Goal: Task Accomplishment & Management: Use online tool/utility

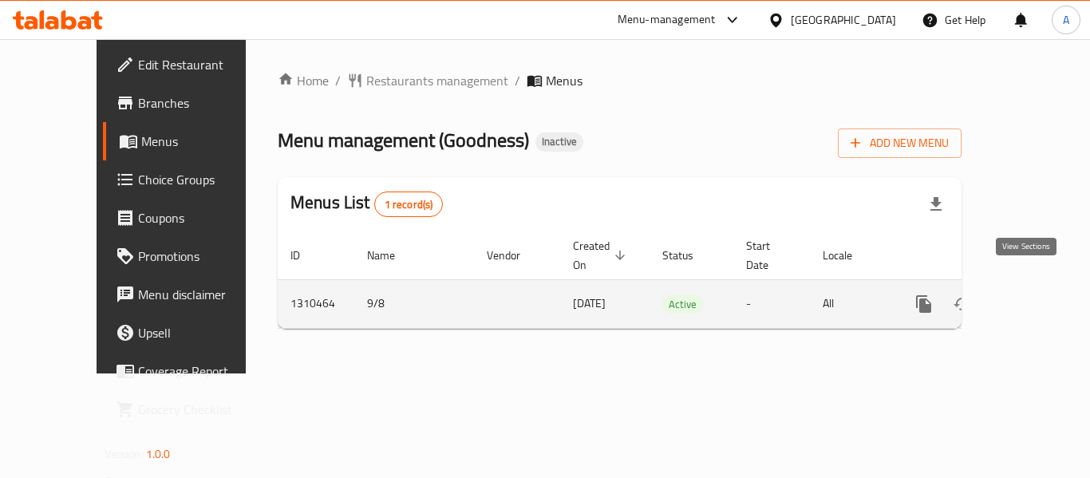
click at [1029, 294] on icon "enhanced table" at bounding box center [1038, 303] width 19 height 19
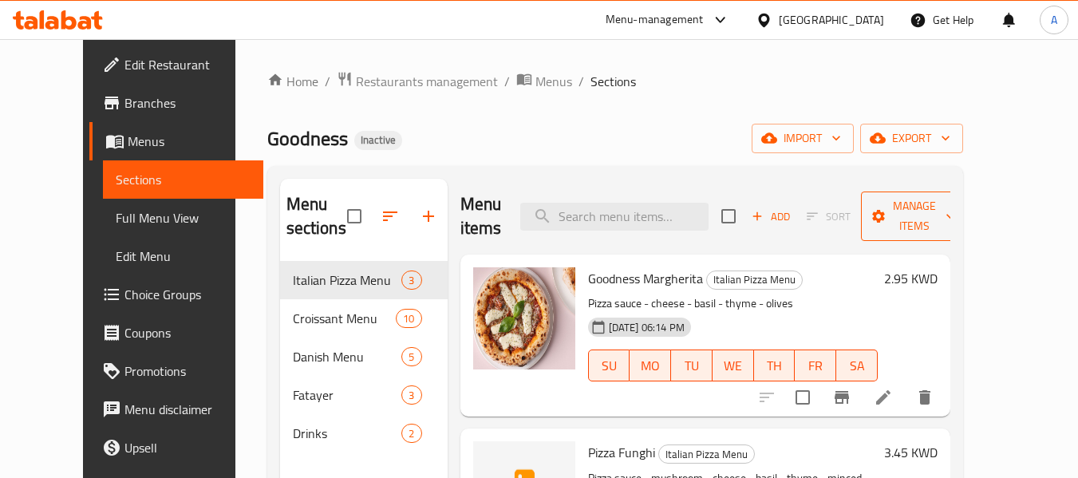
click at [930, 206] on span "Manage items" at bounding box center [914, 216] width 81 height 40
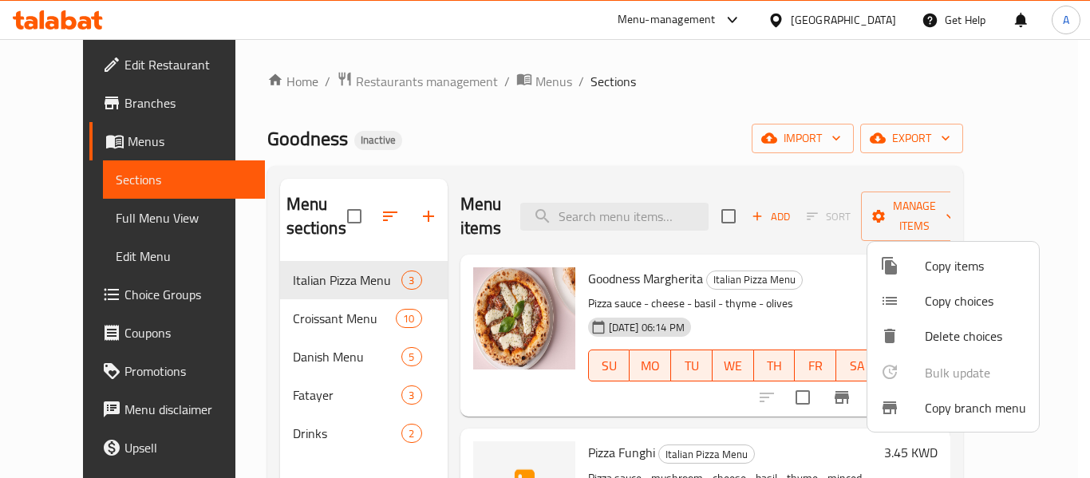
click at [966, 413] on span "Copy branch menu" at bounding box center [975, 407] width 101 height 19
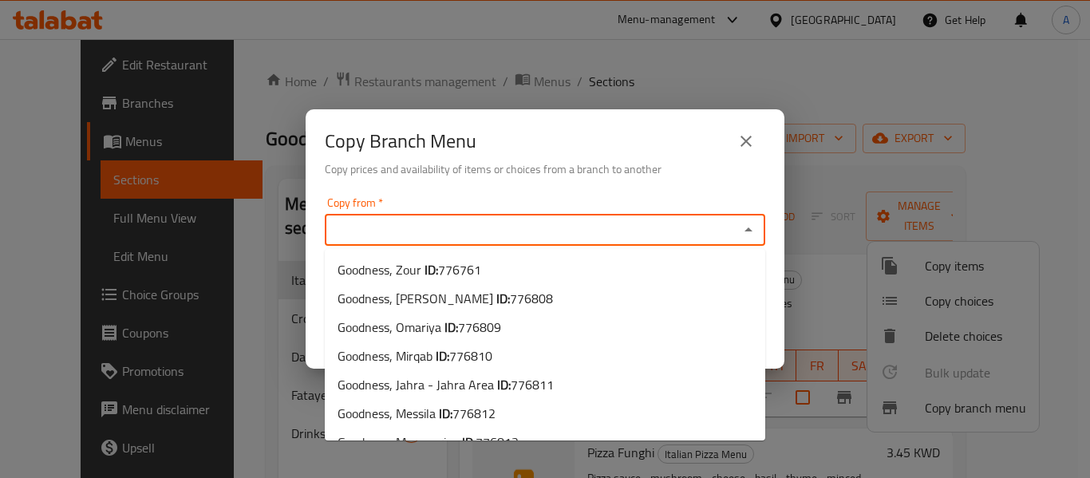
click at [452, 230] on input "Copy from   *" at bounding box center [531, 230] width 404 height 22
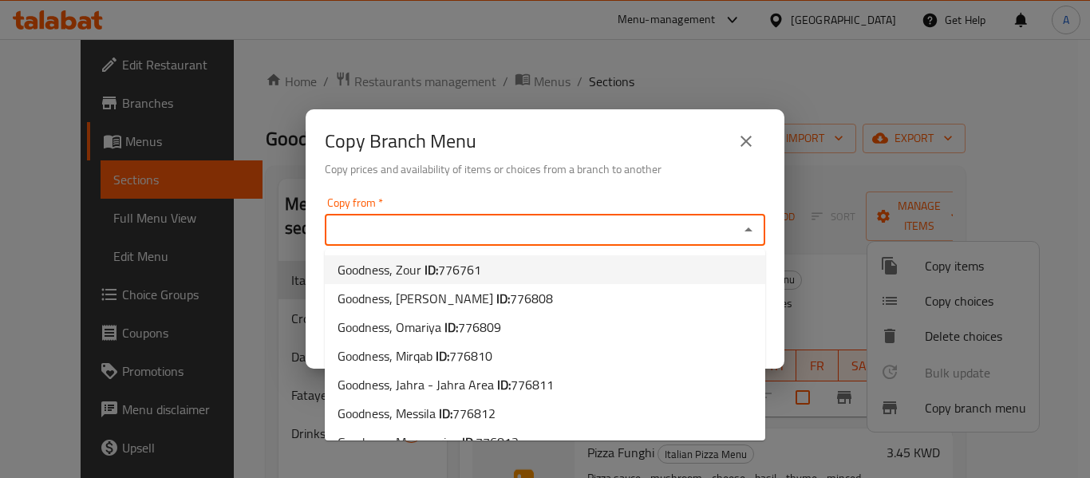
click at [445, 269] on span "776761" at bounding box center [459, 270] width 43 height 24
type input "Goodness, Zour"
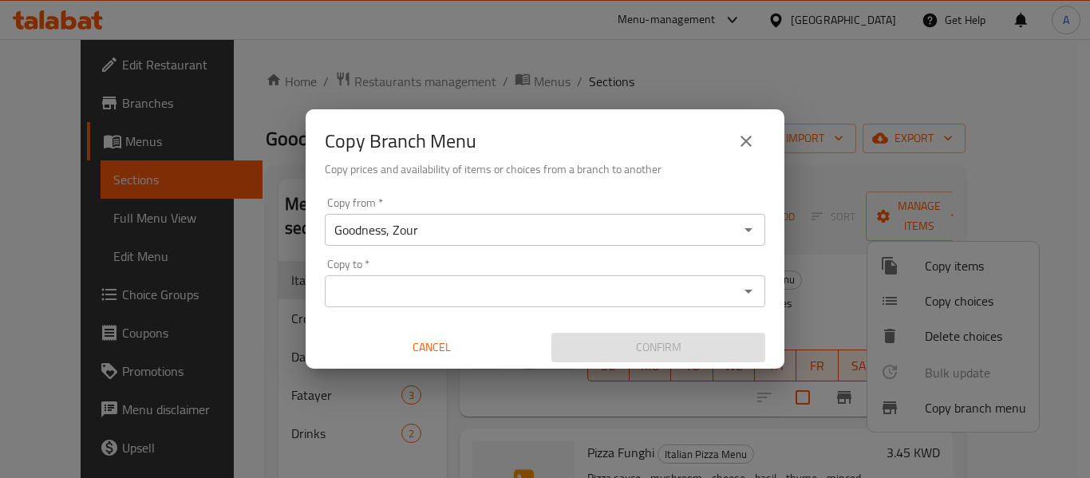
click at [457, 311] on div "Copy from   * Goodness, Zour Copy from * Copy to   * Copy to * Cancel Confirm" at bounding box center [545, 280] width 479 height 178
click at [462, 290] on input "Copy to   *" at bounding box center [531, 291] width 404 height 22
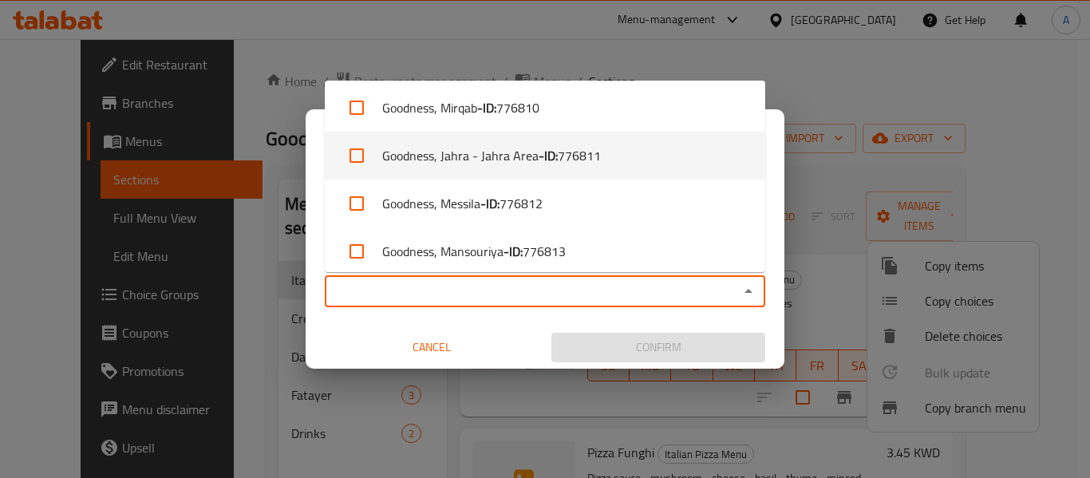
scroll to position [252, 0]
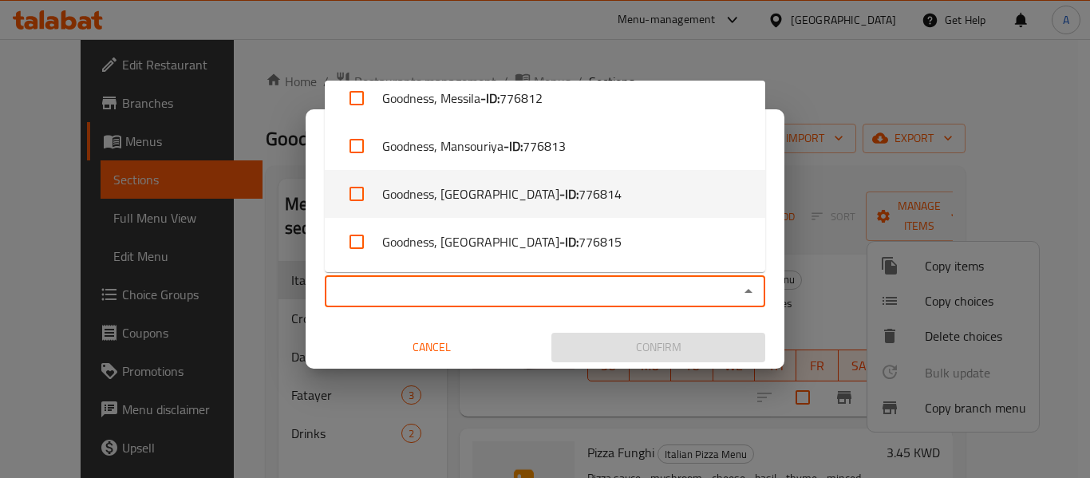
click at [439, 205] on li "Goodness, Salmiya - ID: 776814" at bounding box center [545, 194] width 440 height 48
checkbox input "true"
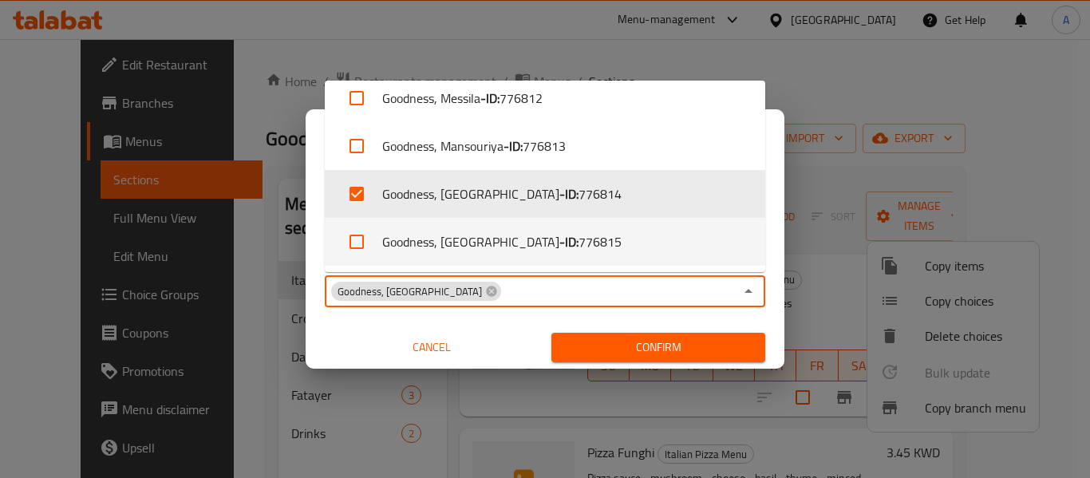
click at [598, 335] on button "Confirm" at bounding box center [658, 348] width 214 height 30
